Goal: Register for event/course

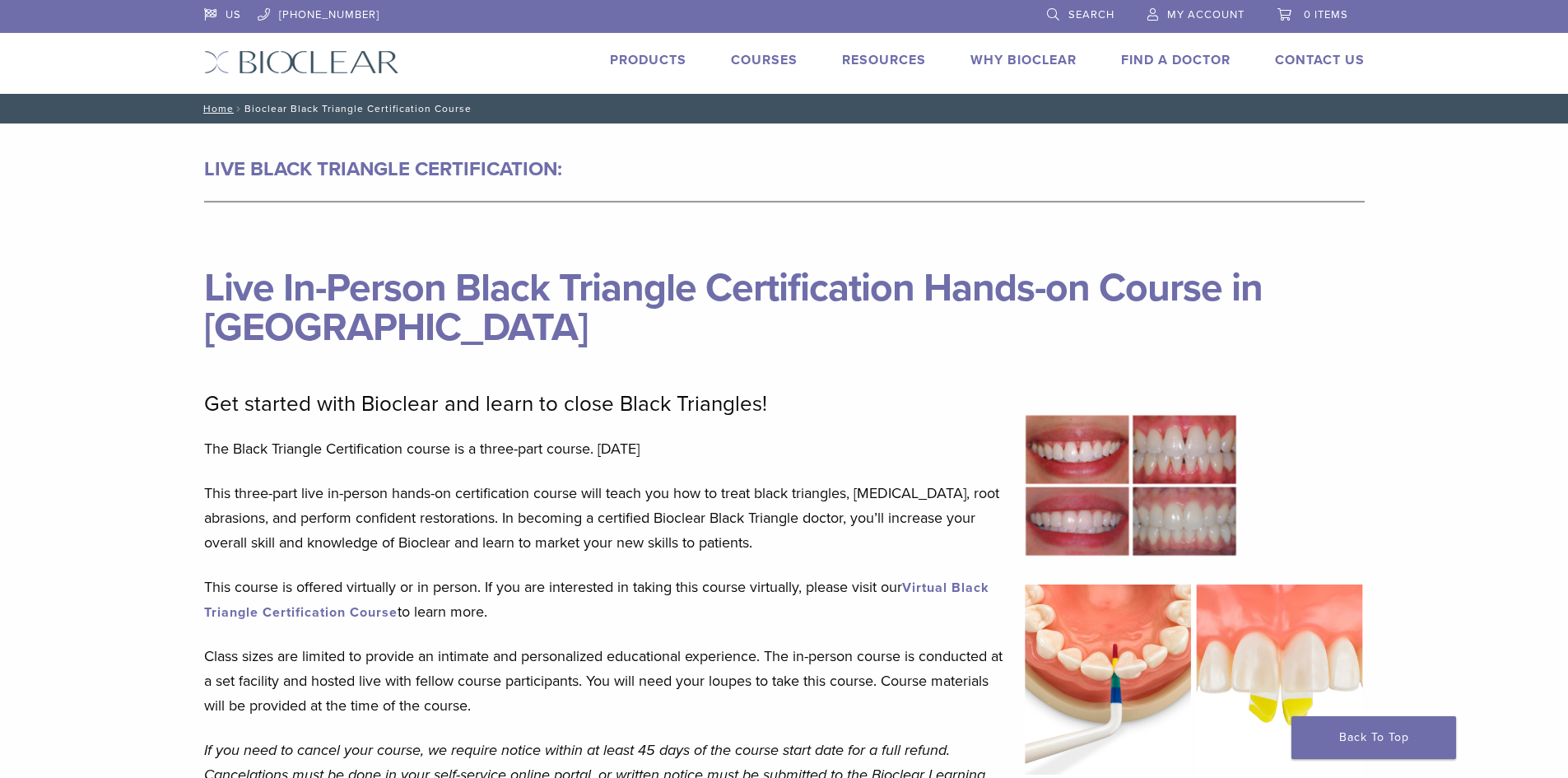
click at [328, 64] on img at bounding box center [301, 62] width 195 height 24
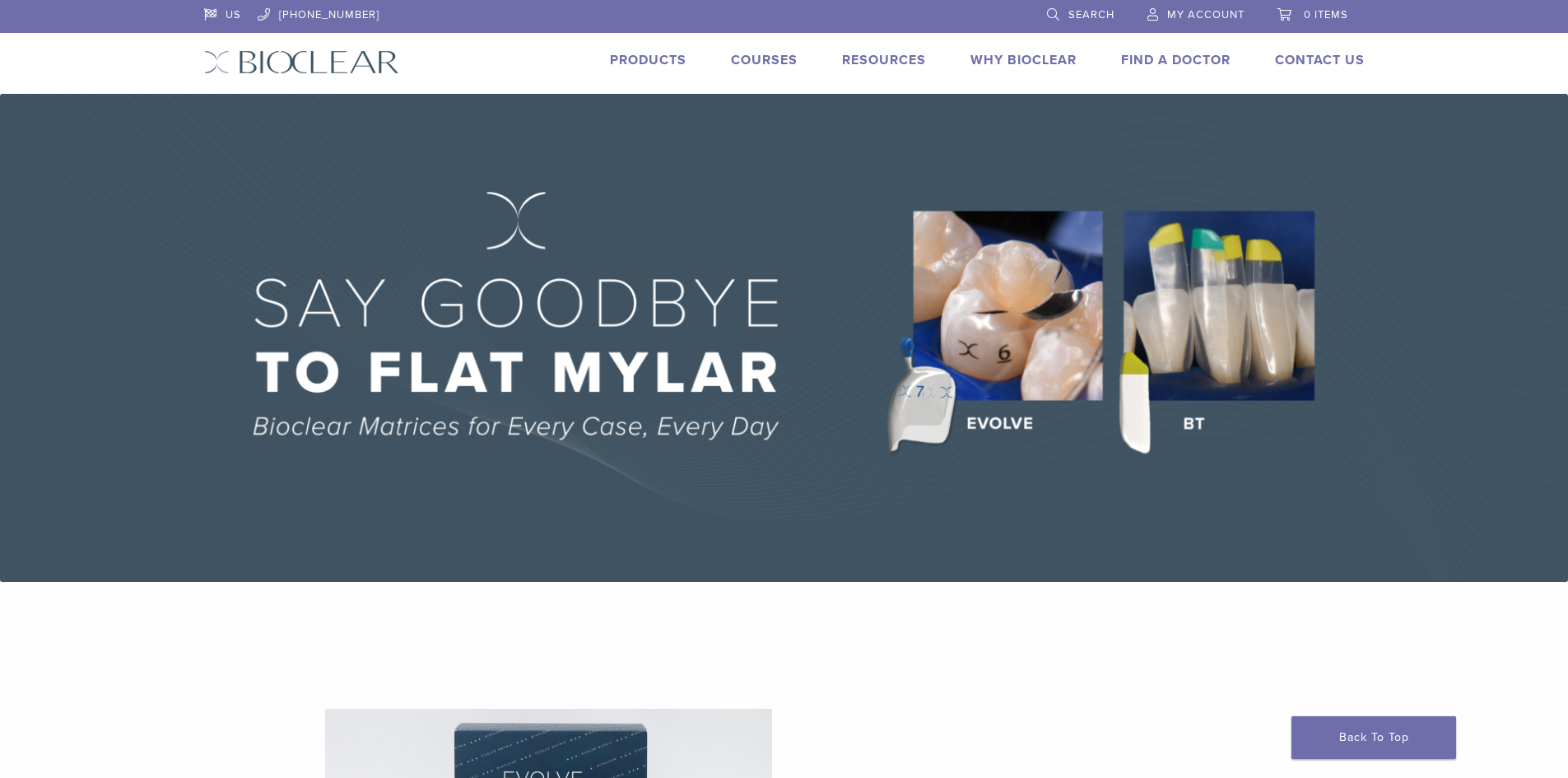
click at [754, 57] on link "Courses" at bounding box center [764, 60] width 66 height 17
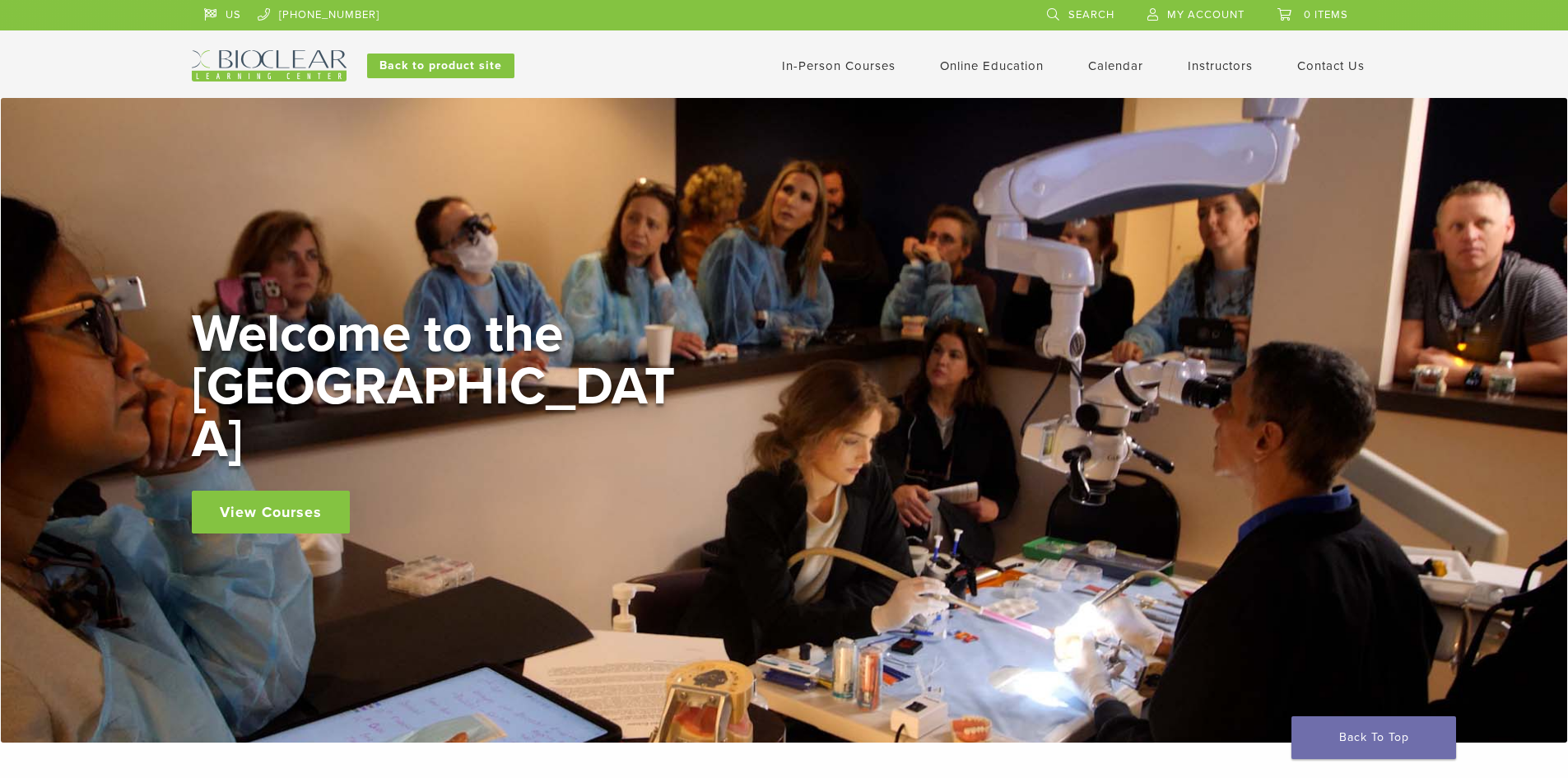
click at [856, 71] on link "In-Person Courses" at bounding box center [839, 66] width 113 height 15
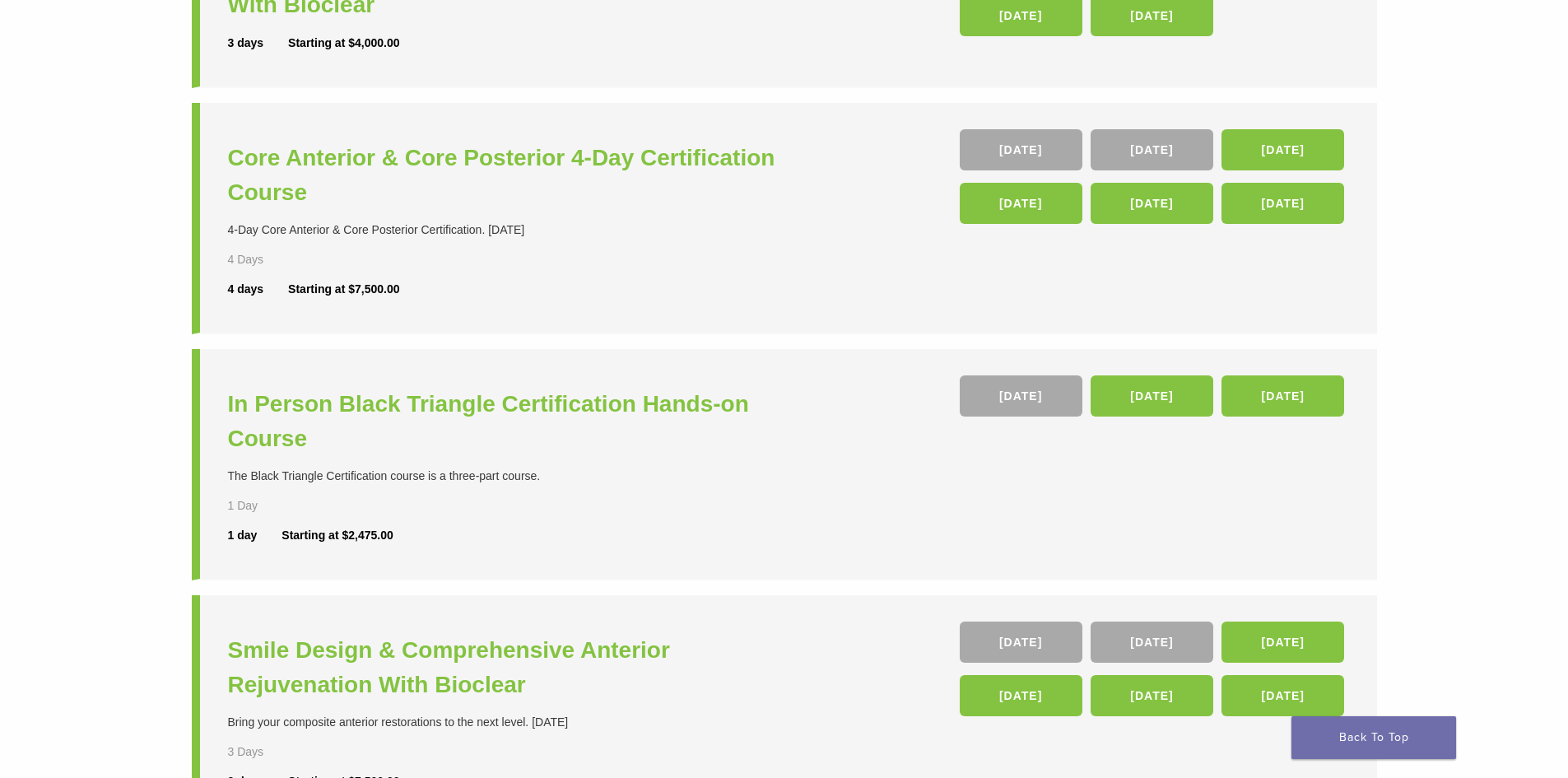
scroll to position [411, 0]
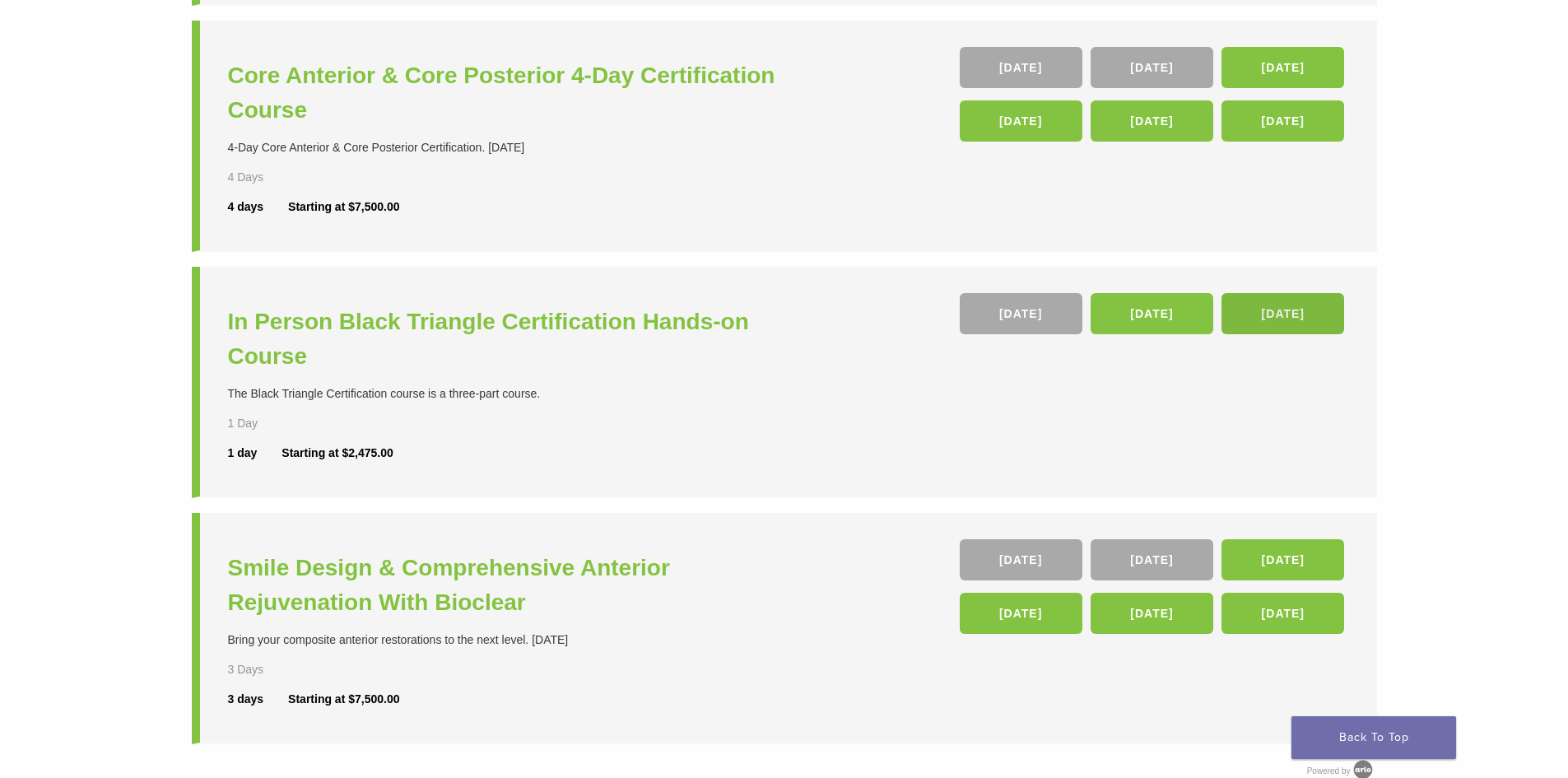
click at [1268, 312] on link "06 Mar 26" at bounding box center [1283, 314] width 122 height 41
click at [422, 322] on h3 "In Person Black Triangle Certification Hands-on Course" at bounding box center [508, 339] width 561 height 69
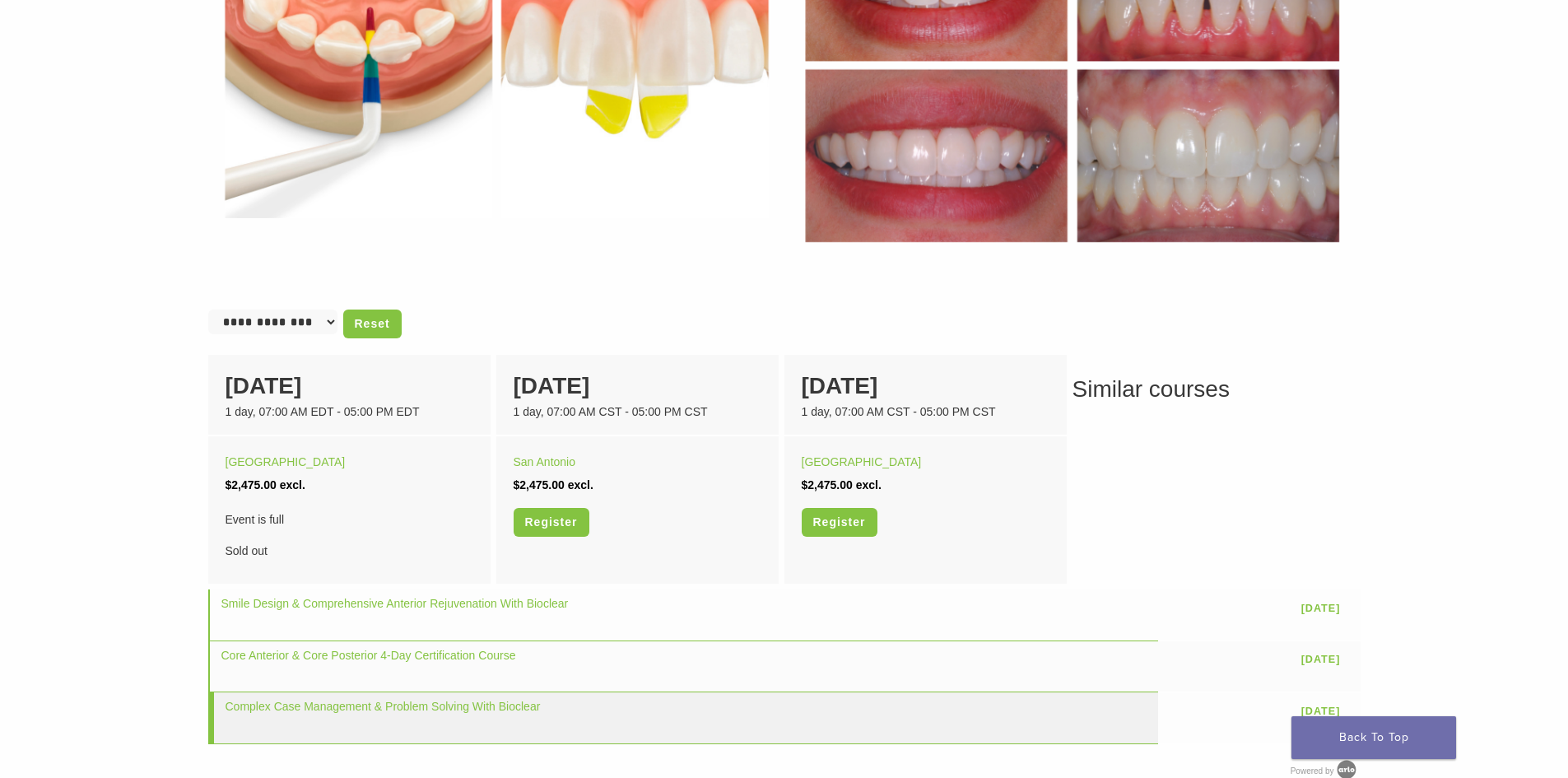
scroll to position [1070, 0]
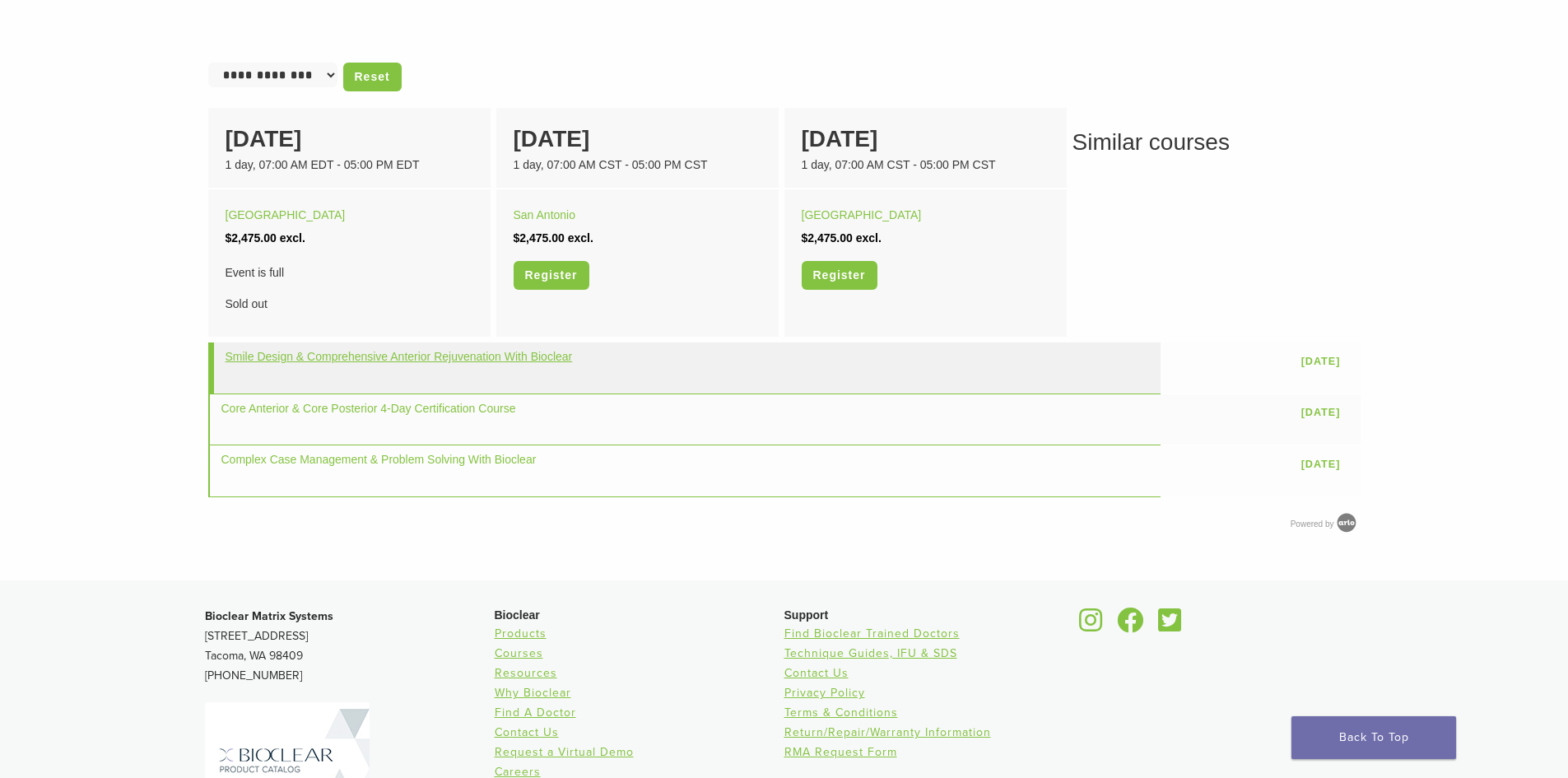
click at [547, 358] on link "Smile Design & Comprehensive Anterior Rejuvenation With Bioclear" at bounding box center [399, 356] width 347 height 13
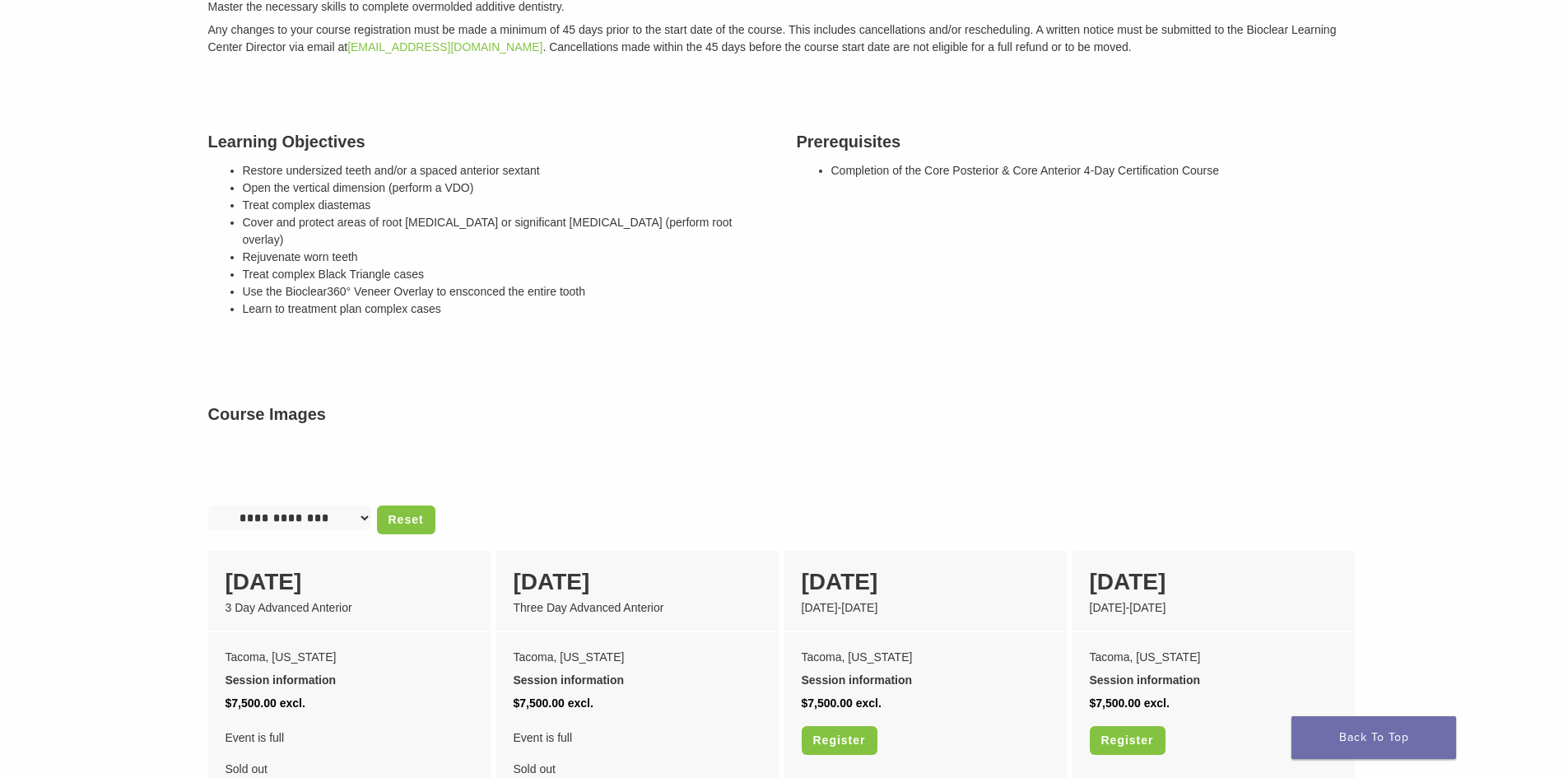
scroll to position [411, 0]
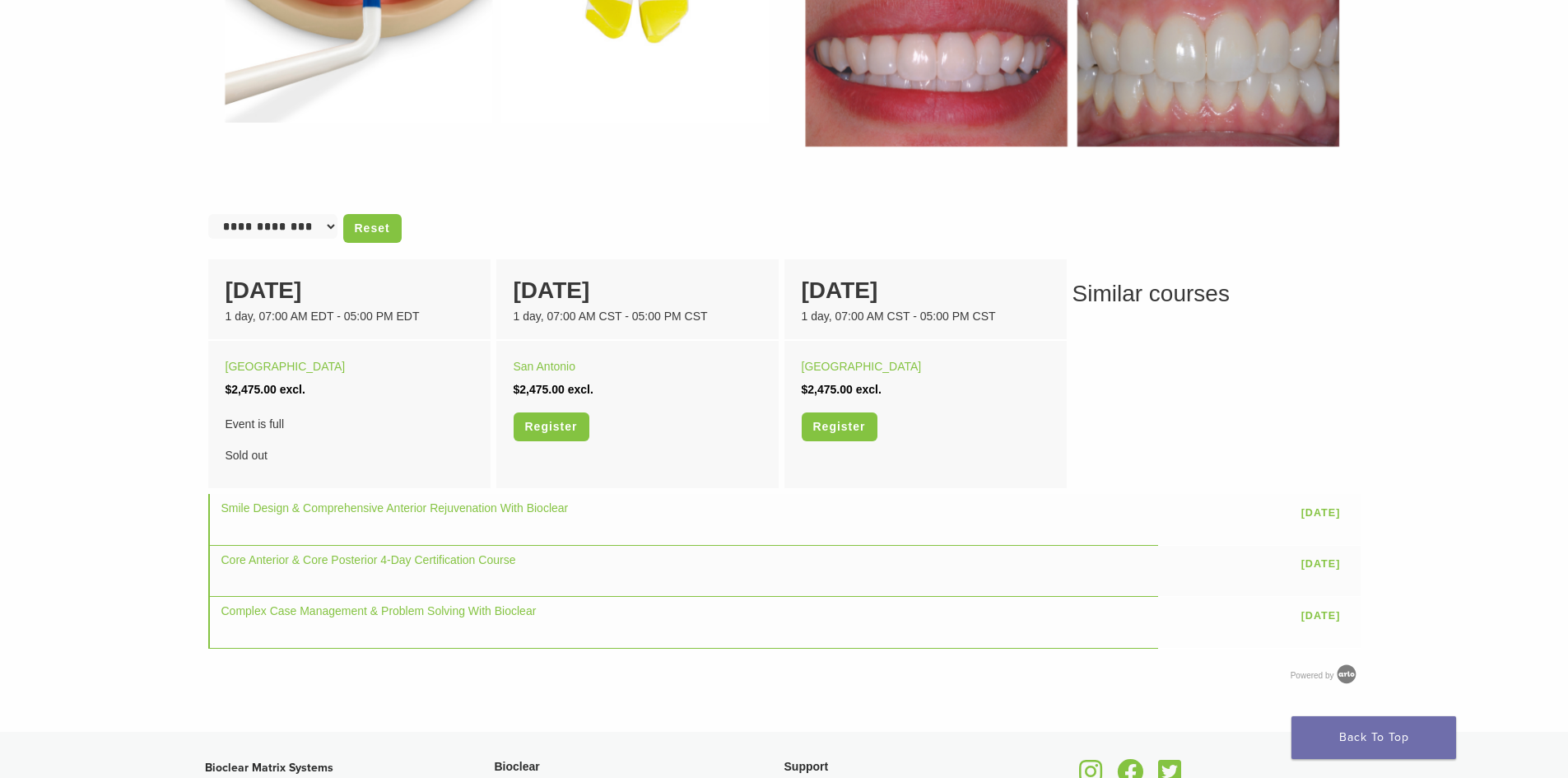
scroll to position [1234, 0]
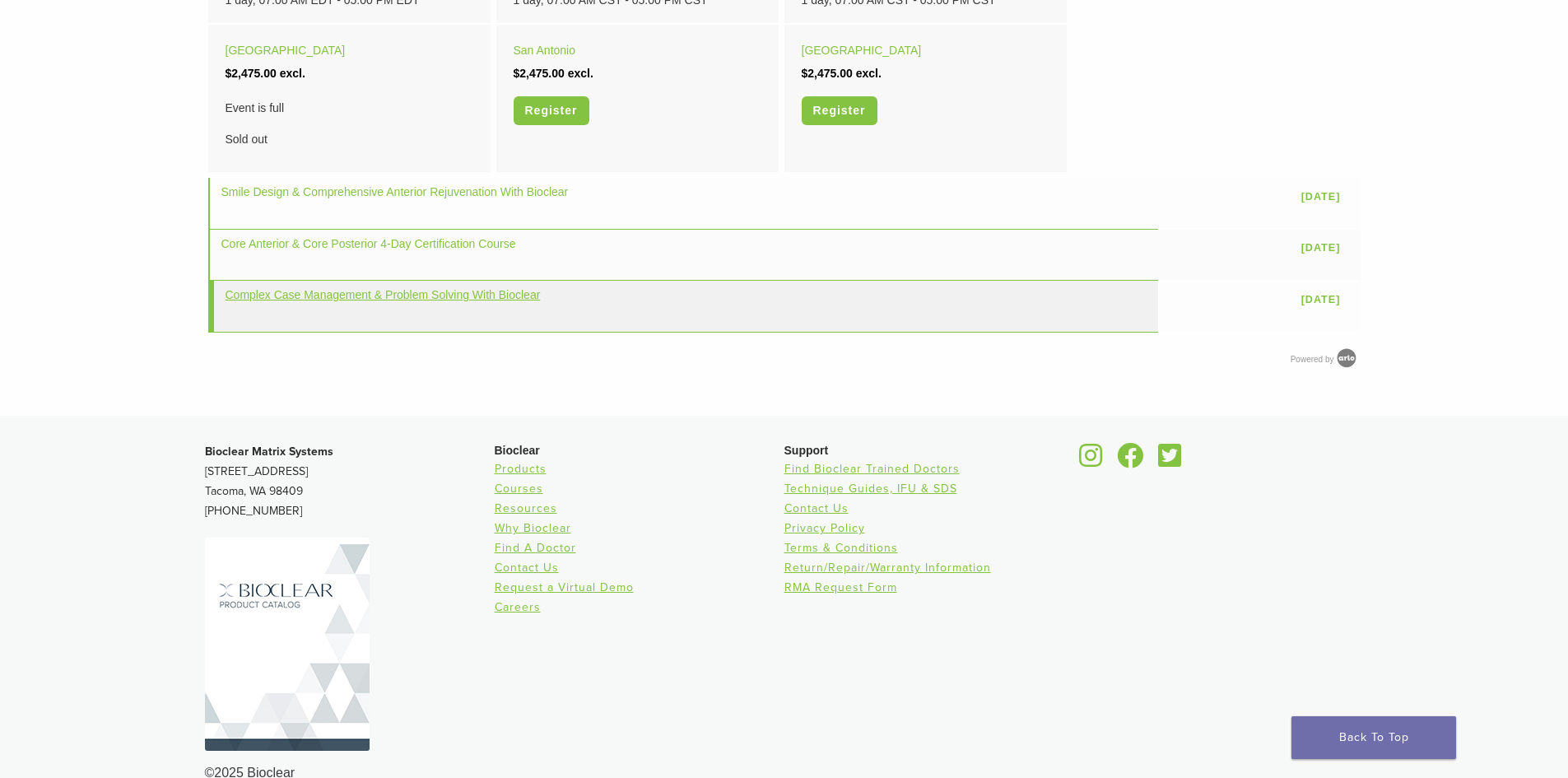
click at [354, 299] on link "Complex Case Management & Problem Solving With Bioclear" at bounding box center [383, 294] width 316 height 13
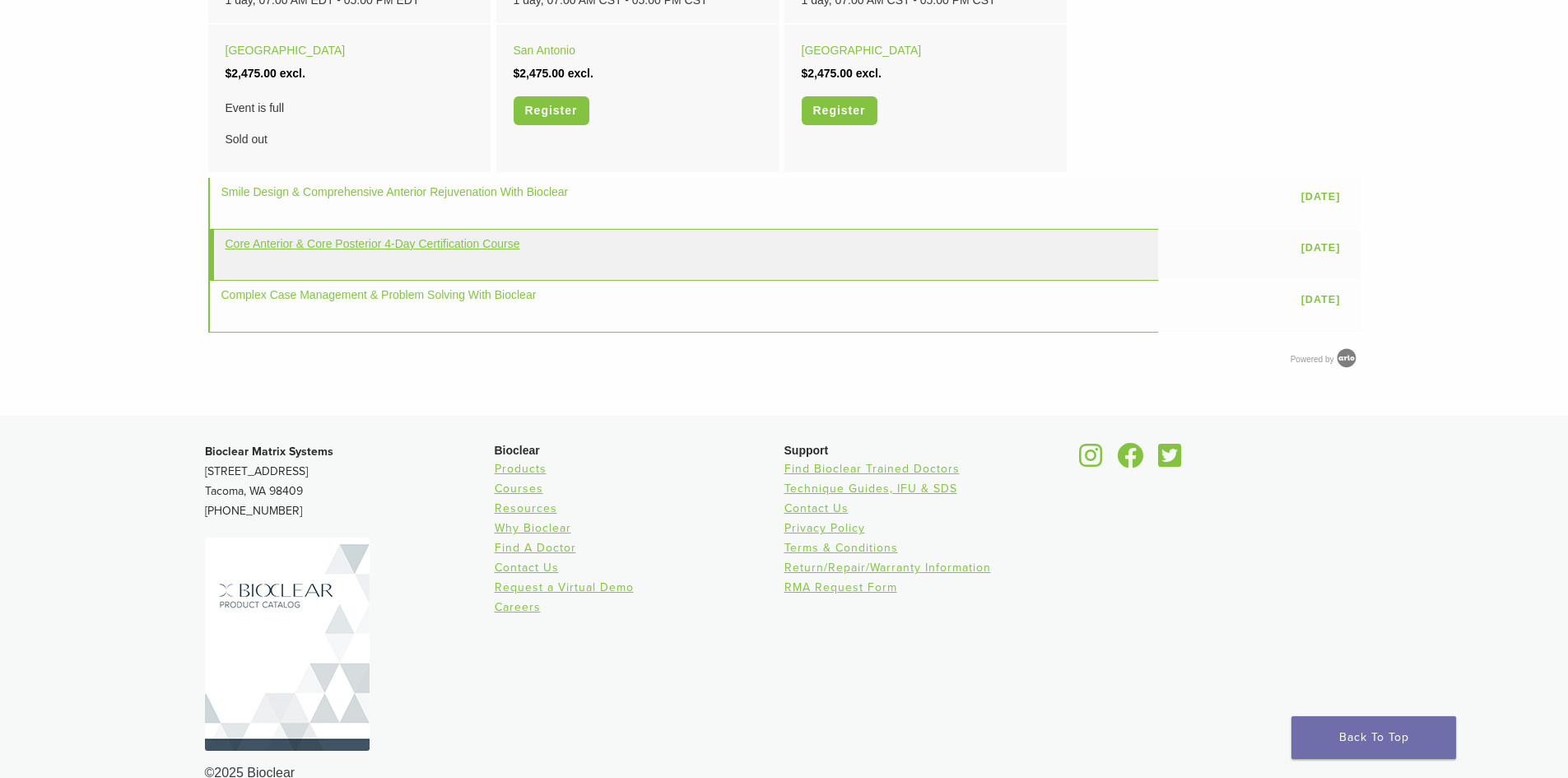
click at [336, 245] on link "Core Anterior & Core Posterior 4-Day Certification Course" at bounding box center [372, 243] width 295 height 13
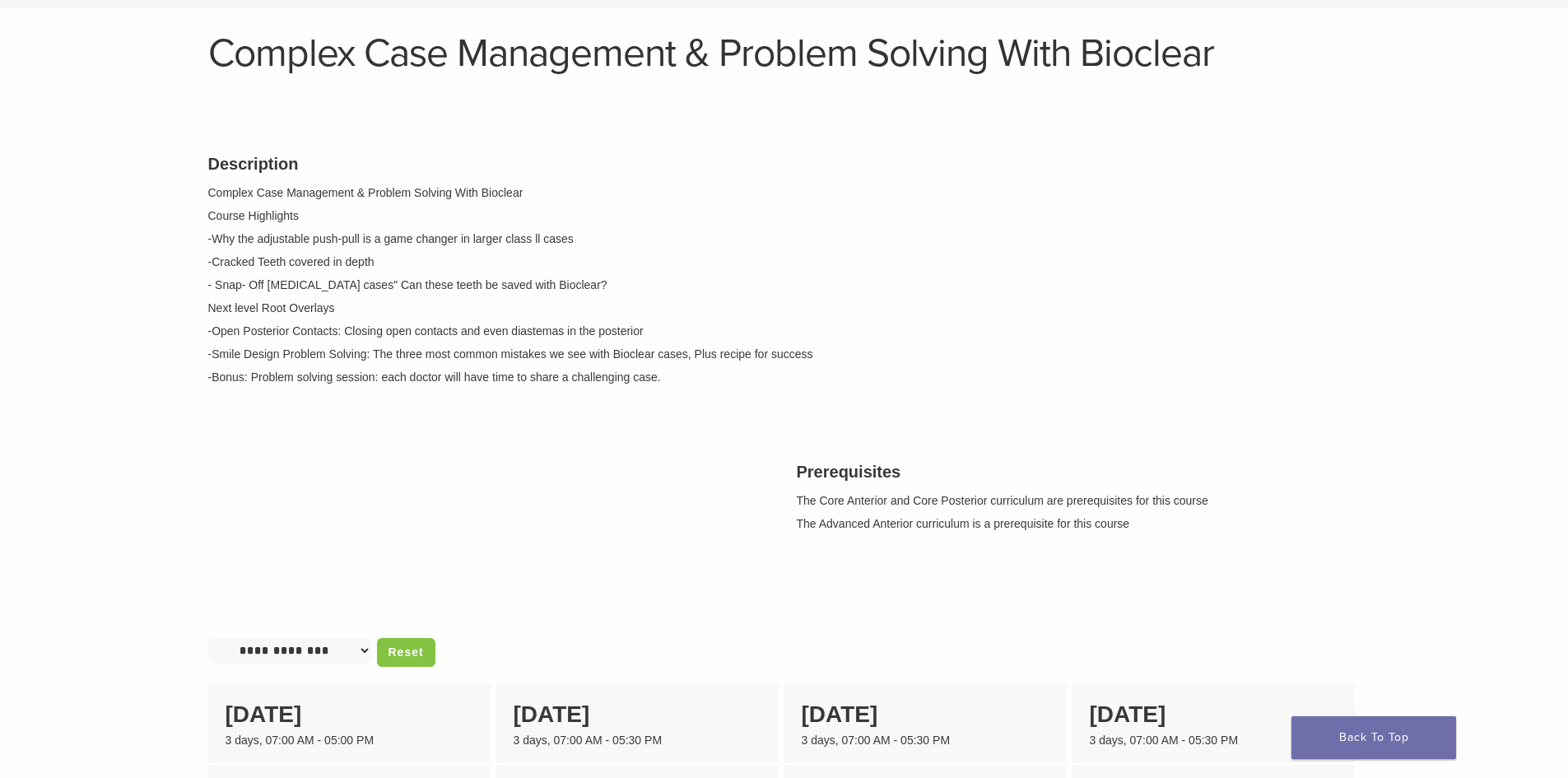
scroll to position [165, 0]
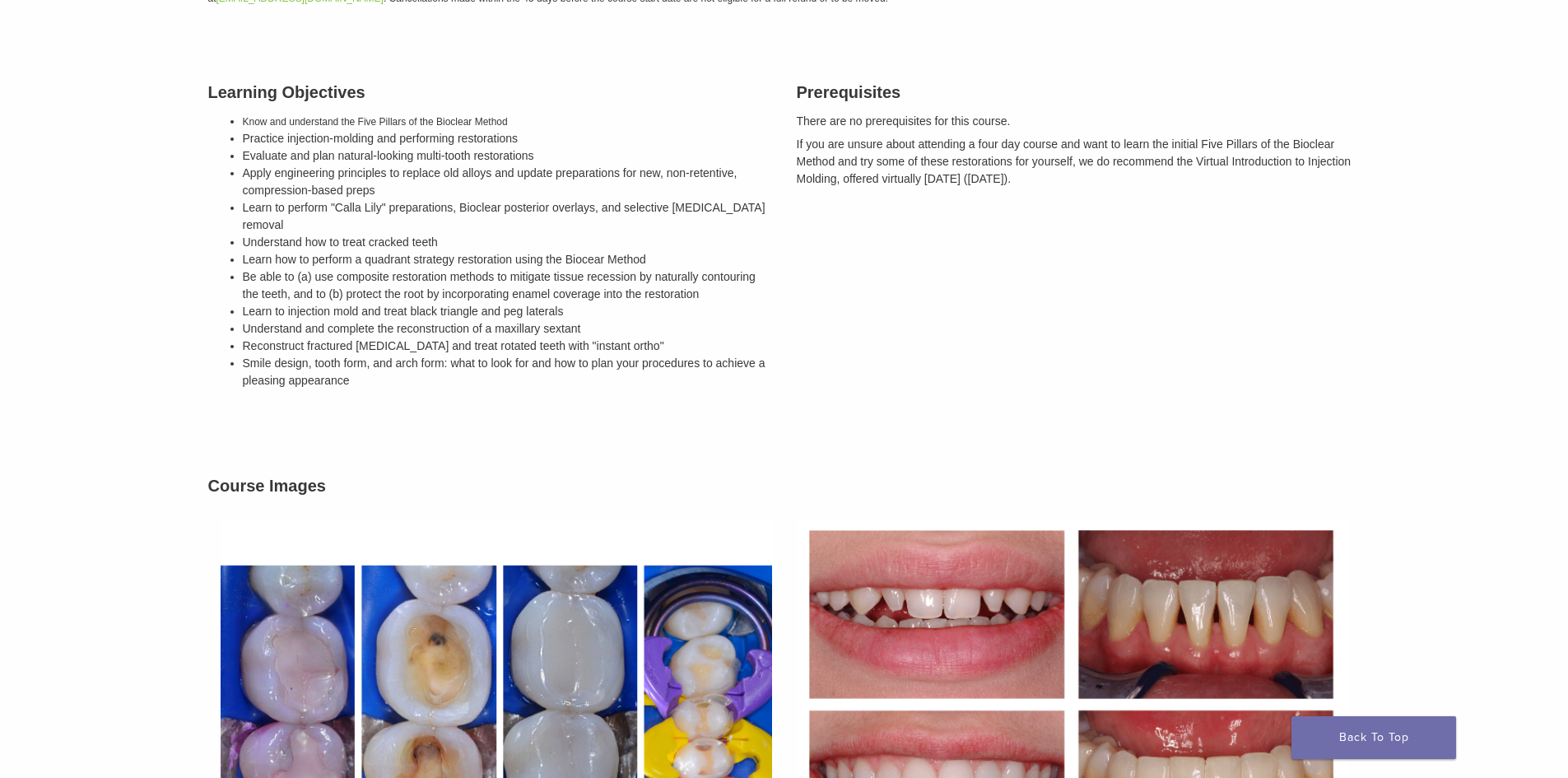
scroll to position [494, 0]
